Goal: Task Accomplishment & Management: Complete application form

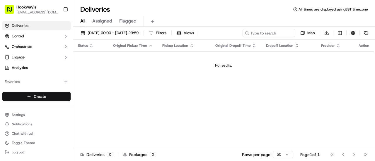
click at [46, 100] on html "Hookway's [EMAIL_ADDRESS][DOMAIN_NAME] Toggle Sidebar Deliveries Control Orches…" at bounding box center [187, 80] width 375 height 161
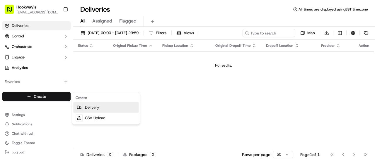
click at [93, 110] on link "Delivery" at bounding box center [105, 107] width 65 height 11
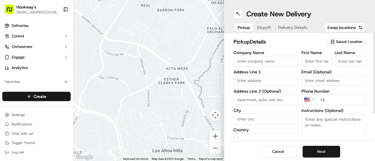
click at [354, 39] on span "Saved Location" at bounding box center [349, 41] width 26 height 5
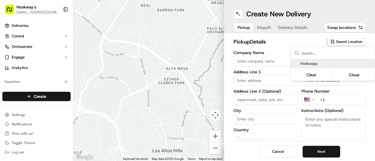
click at [309, 64] on span "Hookways" at bounding box center [336, 63] width 72 height 5
type input "Hookways"
type input "7 The Minories"
type input "[GEOGRAPHIC_DATA]"
type input "GB"
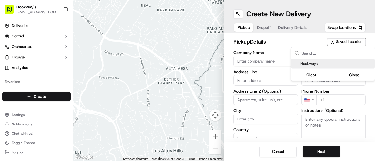
type input "[GEOGRAPHIC_DATA]"
type input "B4 6AG"
type input "Mark"
type input "Hookway"
type input "[EMAIL_ADDRESS][DOMAIN_NAME]"
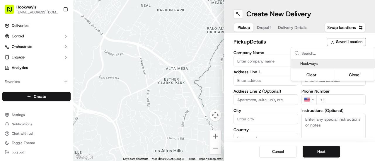
type input "[PHONE_NUMBER]"
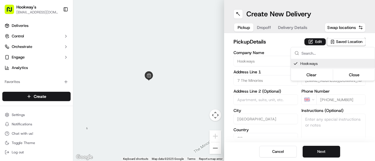
click at [339, 140] on html "Hookway's [EMAIL_ADDRESS][DOMAIN_NAME] Toggle Sidebar Deliveries Control Orches…" at bounding box center [187, 80] width 375 height 161
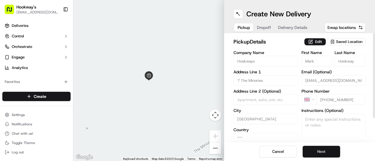
click at [332, 153] on button "Next" at bounding box center [321, 152] width 37 height 12
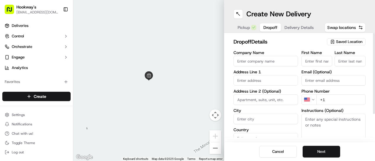
click at [349, 41] on span "Saved Location" at bounding box center [349, 41] width 26 height 5
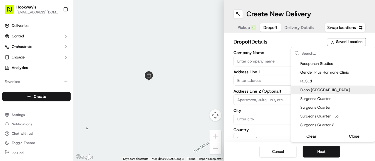
click at [316, 92] on span "Ricoh [GEOGRAPHIC_DATA]" at bounding box center [336, 90] width 72 height 5
type input "Ricoh [GEOGRAPHIC_DATA]"
type input "Regency Wharf"
type input "[GEOGRAPHIC_DATA]"
type input "GB"
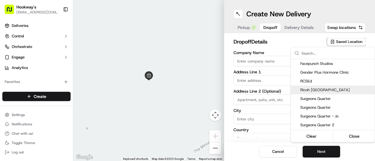
type input "[GEOGRAPHIC_DATA]"
type input "B1 2DS"
type input "[PERSON_NAME]"
type input "Hebbron"
type input "[PERSON_NAME][EMAIL_ADDRESS][DOMAIN_NAME]"
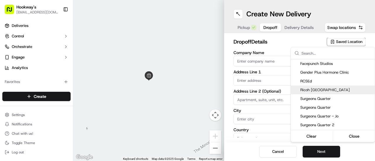
type input "[PHONE_NUMBER]"
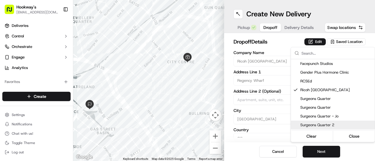
click at [346, 145] on html "Hookway's [EMAIL_ADDRESS][DOMAIN_NAME] Toggle Sidebar Deliveries Control Orches…" at bounding box center [187, 80] width 375 height 161
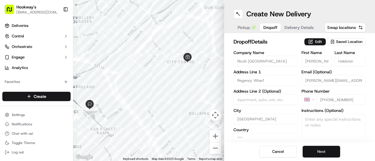
click at [325, 157] on button "Next" at bounding box center [321, 152] width 37 height 12
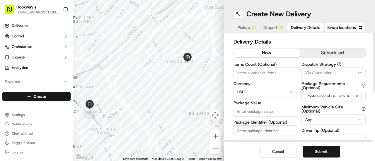
click at [330, 55] on button "scheduled" at bounding box center [333, 53] width 66 height 9
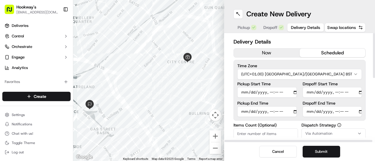
click at [288, 93] on input "Pickup Start Time" at bounding box center [266, 92] width 59 height 11
type input "[DATE]T11:30"
click at [367, 44] on div "Delivery Details now scheduled Time Zone (UTC+01.00) [GEOGRAPHIC_DATA]/[GEOGRAP…" at bounding box center [299, 88] width 151 height 110
click at [288, 112] on input "Pickup End Time" at bounding box center [266, 112] width 59 height 11
type input "[DATE]T11:40"
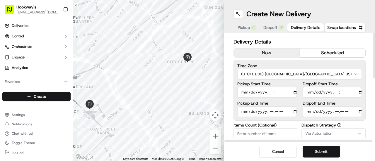
click at [361, 65] on label "Time Zone" at bounding box center [299, 66] width 124 height 4
click at [353, 94] on input "Dropoff Start Time" at bounding box center [332, 92] width 59 height 11
type input "[DATE]T11:50"
click at [370, 78] on div "Delivery Details now scheduled Time Zone (UTC+01.00) [GEOGRAPHIC_DATA]/[GEOGRAP…" at bounding box center [299, 88] width 151 height 110
click at [353, 111] on input "Dropoff End Time" at bounding box center [332, 112] width 59 height 11
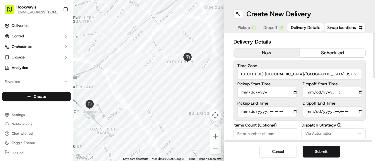
type input "[DATE]T12:00"
click at [370, 90] on div "Delivery Details now scheduled Time Zone (UTC+01.00) [GEOGRAPHIC_DATA]/[GEOGRAP…" at bounding box center [299, 88] width 151 height 110
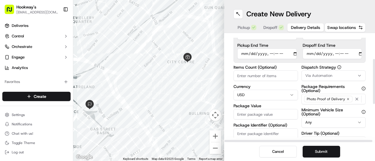
drag, startPoint x: 374, startPoint y: 61, endPoint x: 373, endPoint y: 87, distance: 26.4
click at [373, 87] on div at bounding box center [374, 81] width 2 height 45
click at [264, 74] on input "Items Count (Optional)" at bounding box center [265, 75] width 64 height 11
type input "0"
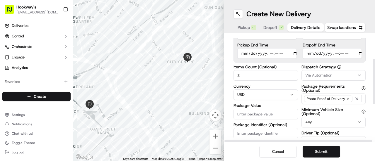
type input "2"
click at [318, 73] on span "Via Automation" at bounding box center [318, 75] width 27 height 5
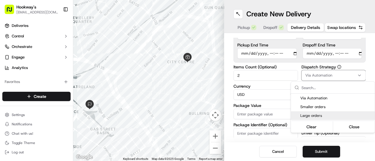
click at [311, 114] on span "Large orders" at bounding box center [336, 115] width 72 height 5
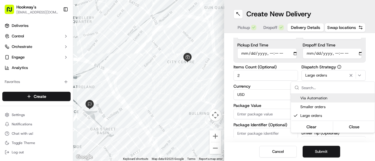
click at [279, 94] on html "Hookway's [EMAIL_ADDRESS][DOMAIN_NAME] Toggle Sidebar Deliveries Control Orches…" at bounding box center [187, 80] width 375 height 161
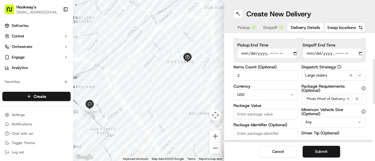
click at [279, 94] on html "Hookway's [EMAIL_ADDRESS][DOMAIN_NAME] Toggle Sidebar Deliveries Control Orches…" at bounding box center [187, 80] width 375 height 161
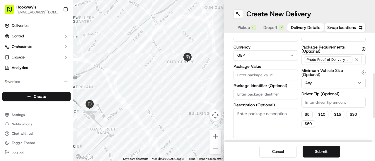
drag, startPoint x: 375, startPoint y: 68, endPoint x: 375, endPoint y: 86, distance: 18.2
click at [375, 86] on div at bounding box center [374, 96] width 2 height 45
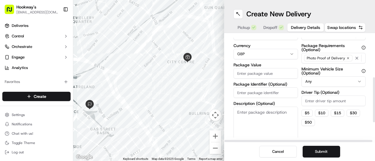
click at [275, 74] on input "Package Value" at bounding box center [265, 73] width 64 height 11
type input "100"
click at [323, 81] on html "Hookway's [EMAIL_ADDRESS][DOMAIN_NAME] Toggle Sidebar Deliveries Control Orches…" at bounding box center [187, 80] width 375 height 161
click at [326, 99] on input "Driver Tip (Optional)" at bounding box center [333, 101] width 64 height 11
type input "3"
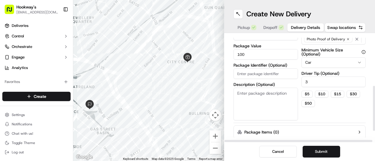
scroll to position [145, 0]
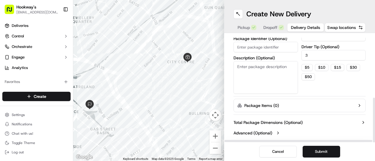
drag, startPoint x: 375, startPoint y: 81, endPoint x: 373, endPoint y: 119, distance: 37.5
click at [373, 119] on div at bounding box center [374, 120] width 2 height 45
click at [319, 155] on button "Submit" at bounding box center [321, 152] width 37 height 12
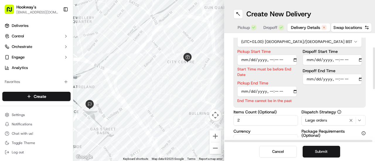
scroll to position [32, 0]
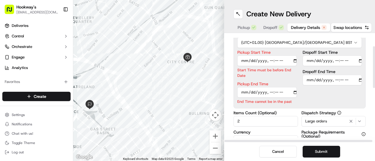
drag, startPoint x: 374, startPoint y: 120, endPoint x: 370, endPoint y: 66, distance: 54.9
click at [373, 66] on div at bounding box center [374, 67] width 2 height 42
click at [287, 93] on input "Pickup End Time" at bounding box center [266, 92] width 59 height 11
type input "[DATE]T11:40"
click at [350, 90] on div "Dropoff Start Time Dropoff End Time" at bounding box center [332, 77] width 59 height 54
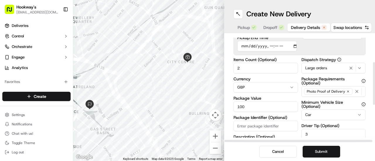
drag, startPoint x: 374, startPoint y: 79, endPoint x: 372, endPoint y: 91, distance: 12.7
click at [373, 91] on div at bounding box center [374, 83] width 2 height 43
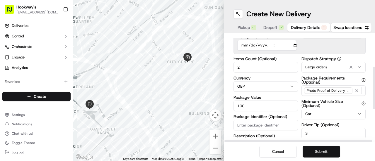
click at [317, 154] on button "Submit" at bounding box center [321, 152] width 37 height 12
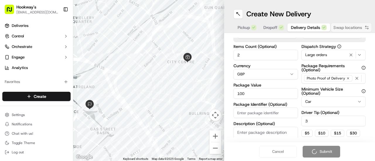
scroll to position [66, 0]
